Goal: Task Accomplishment & Management: Manage account settings

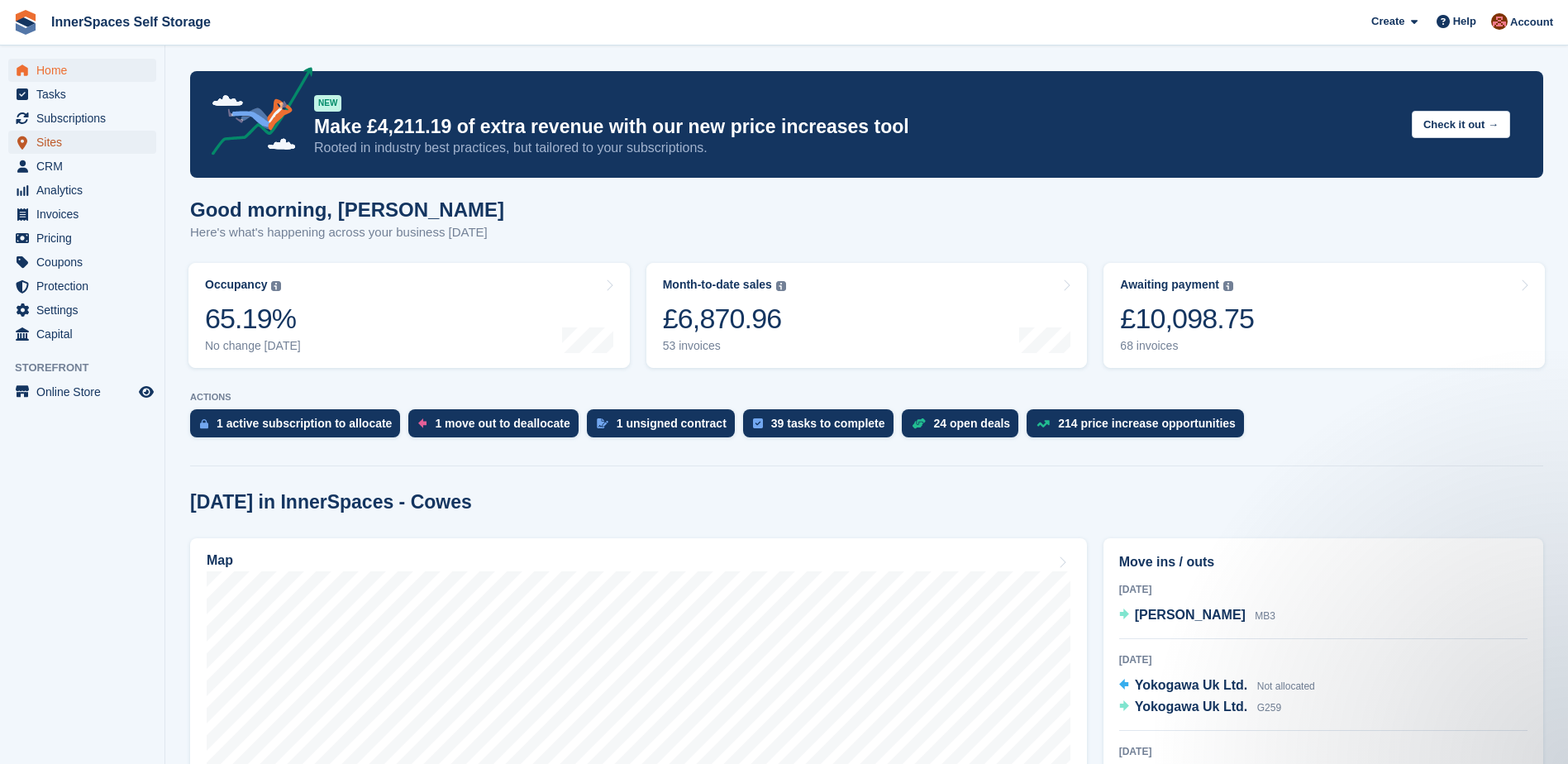
click at [52, 138] on span "Sites" at bounding box center [87, 141] width 99 height 23
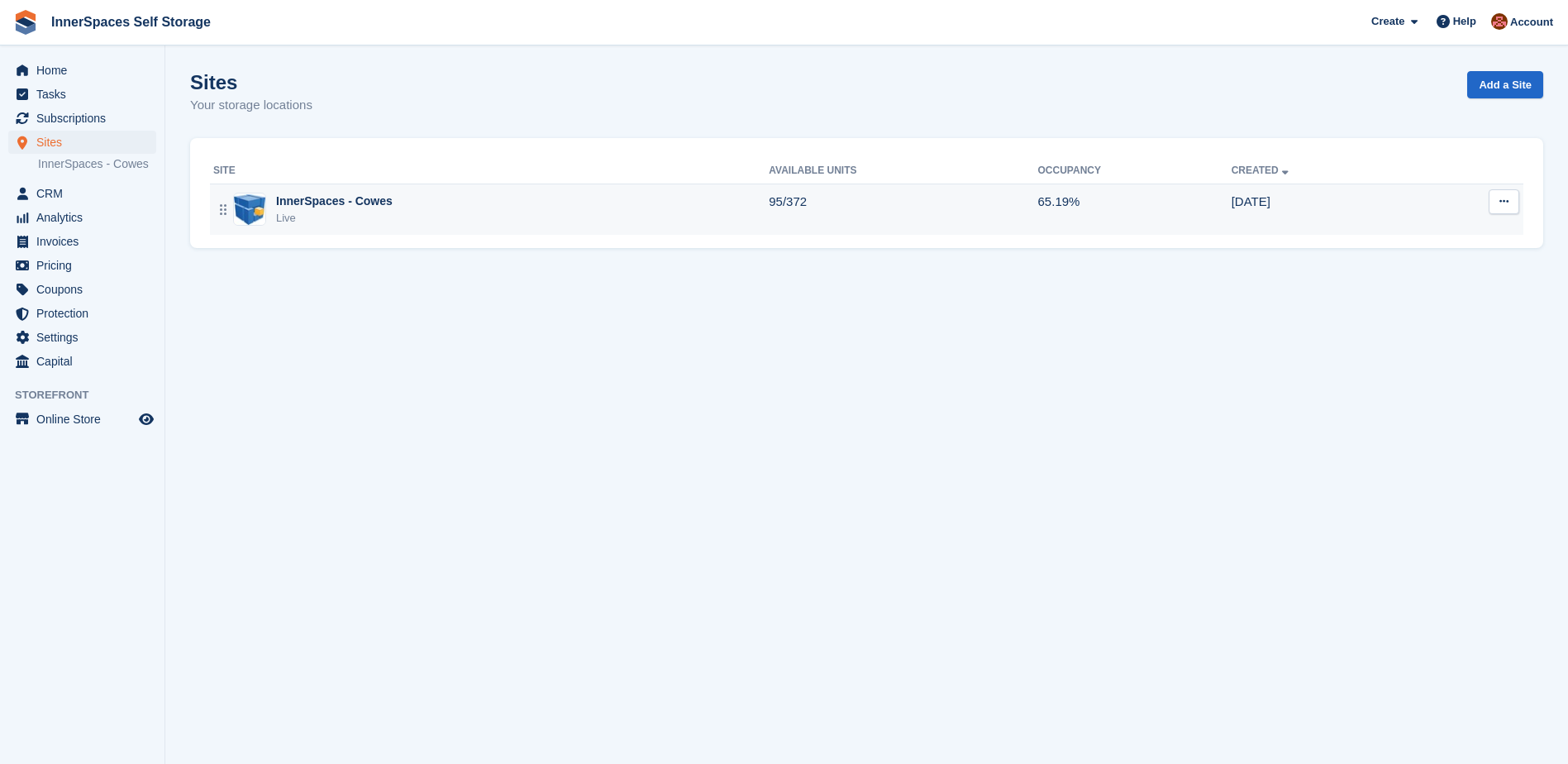
click at [322, 199] on div "InnerSpaces - Cowes" at bounding box center [334, 201] width 116 height 17
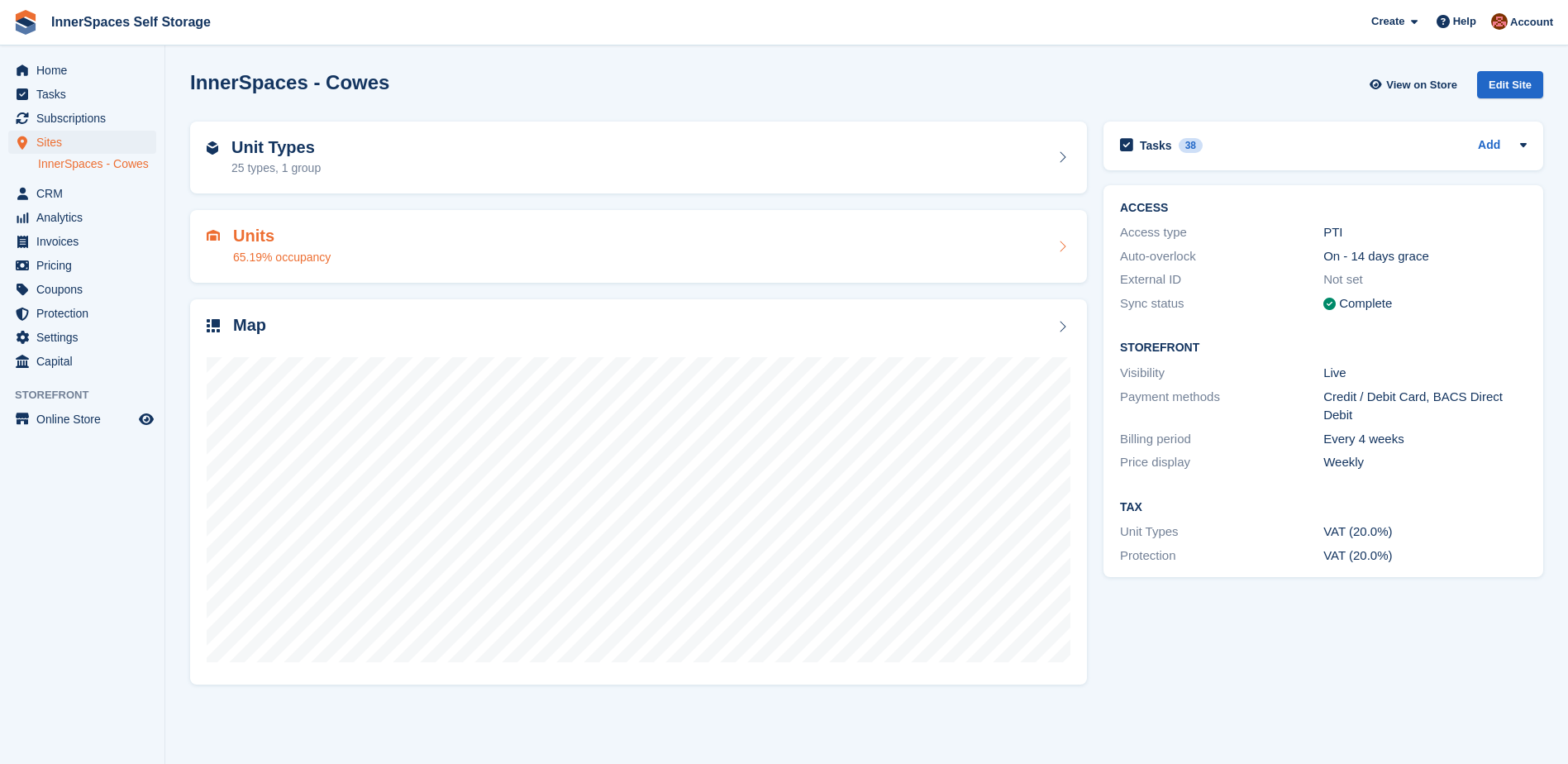
click at [242, 233] on h2 "Units" at bounding box center [282, 236] width 98 height 19
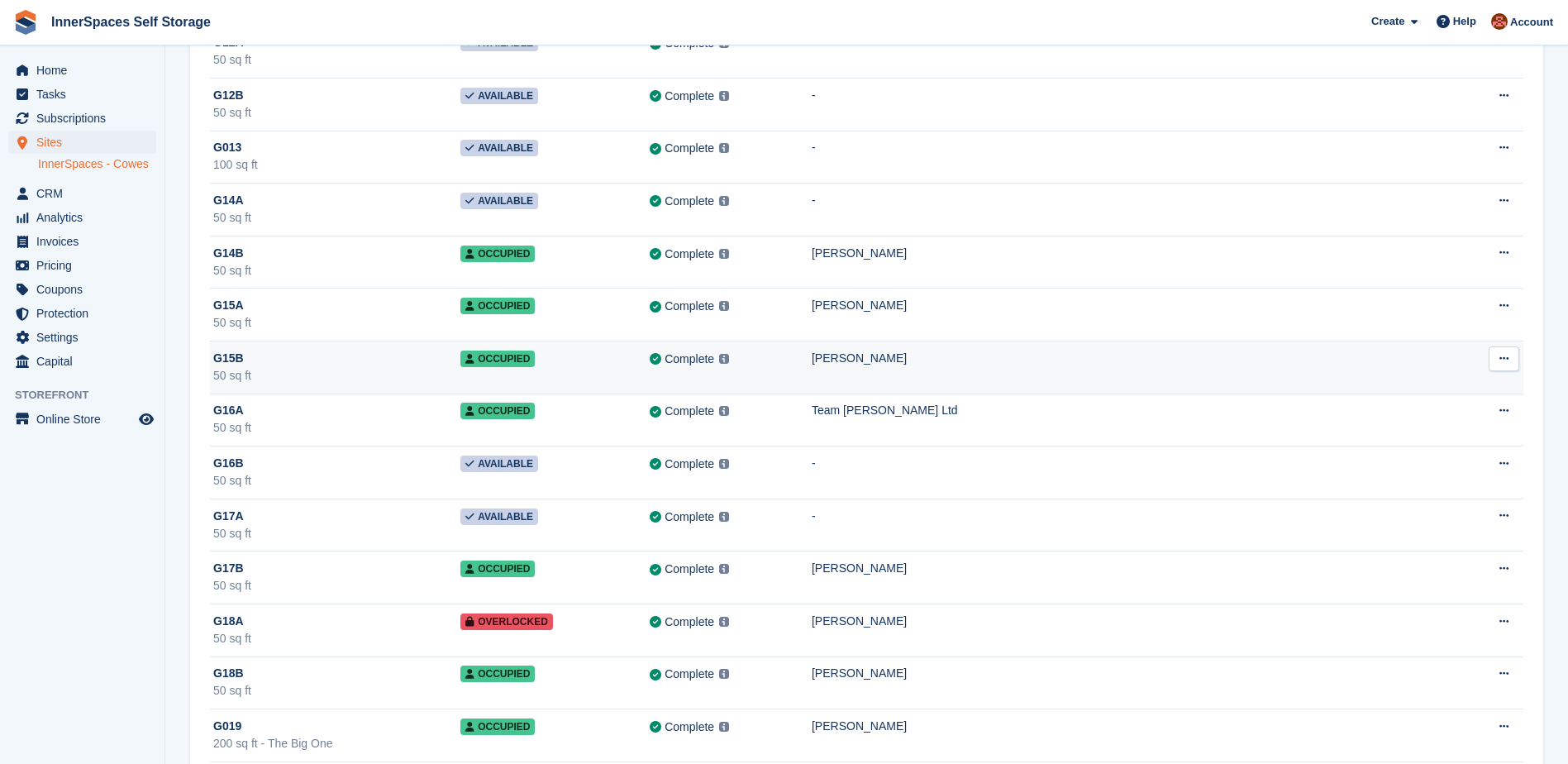
scroll to position [1323, 0]
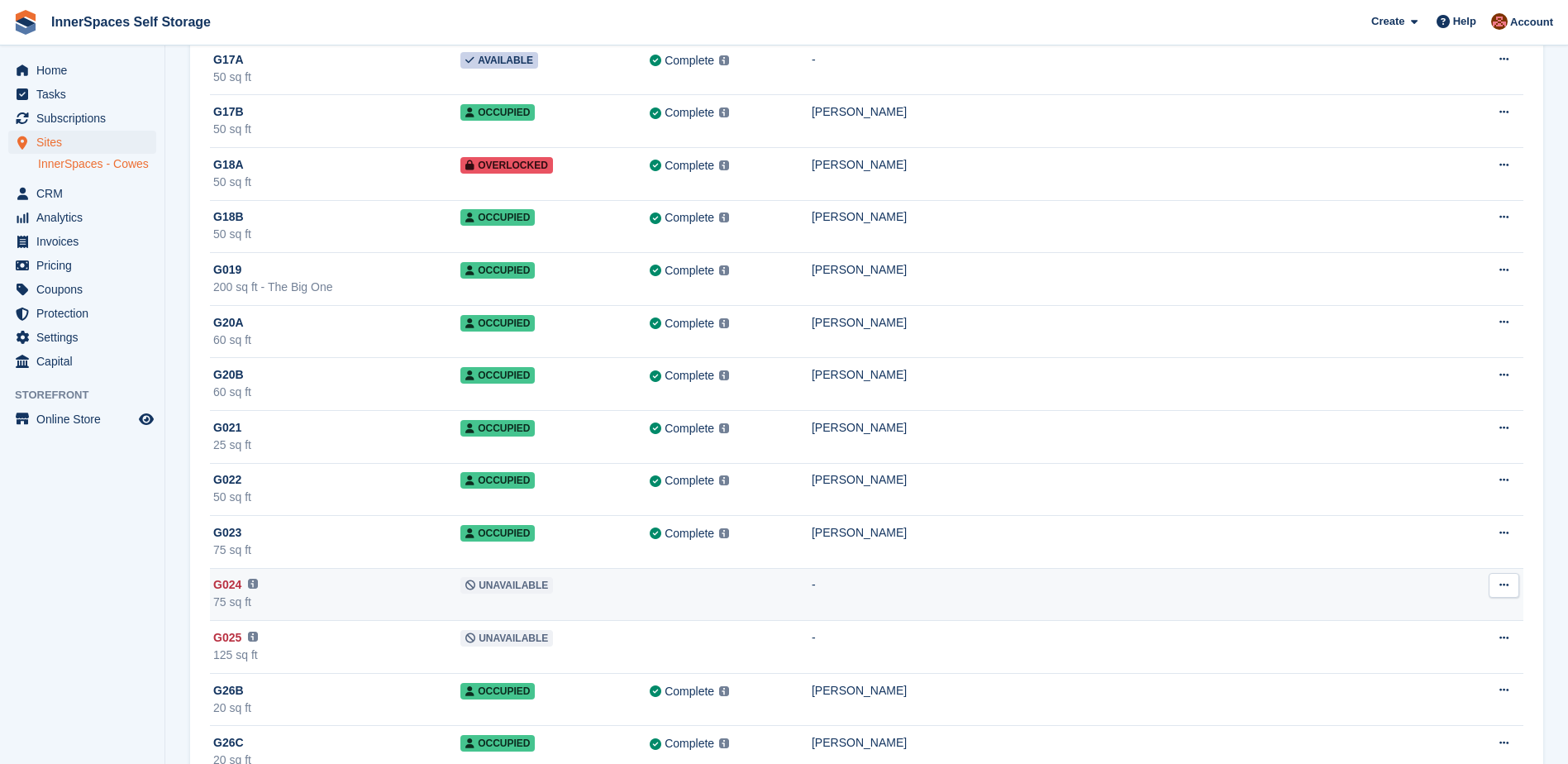
click at [374, 594] on div "75 sq ft" at bounding box center [336, 602] width 247 height 17
